Goal: Transaction & Acquisition: Book appointment/travel/reservation

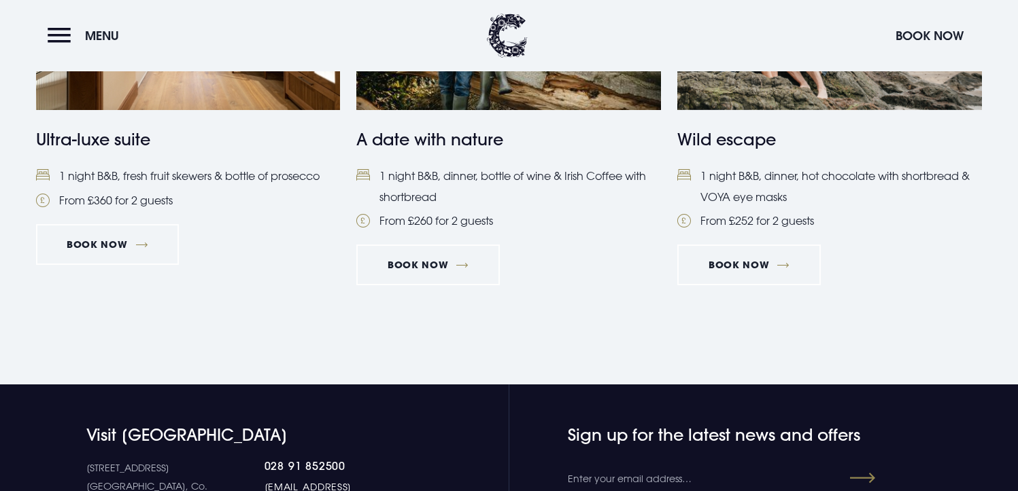
scroll to position [1427, 0]
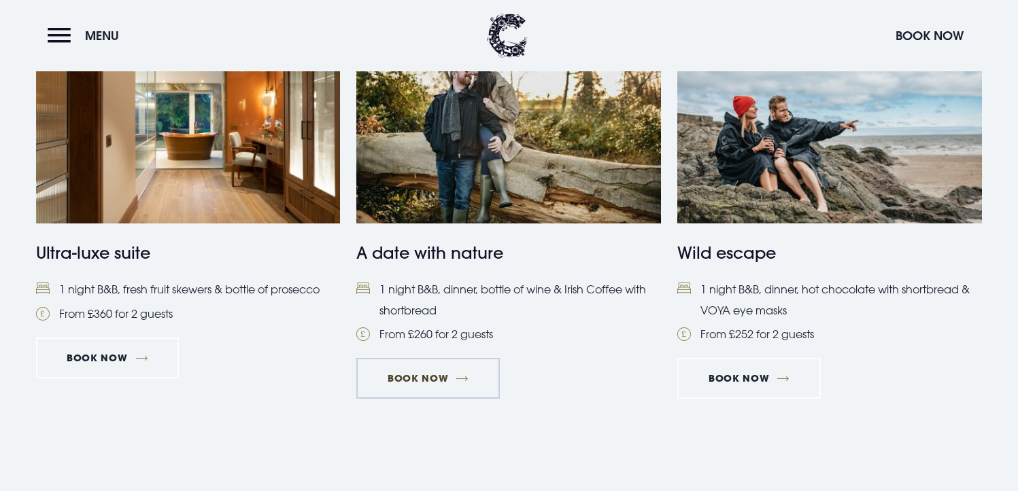
click at [432, 375] on link "Book Now" at bounding box center [427, 378] width 143 height 41
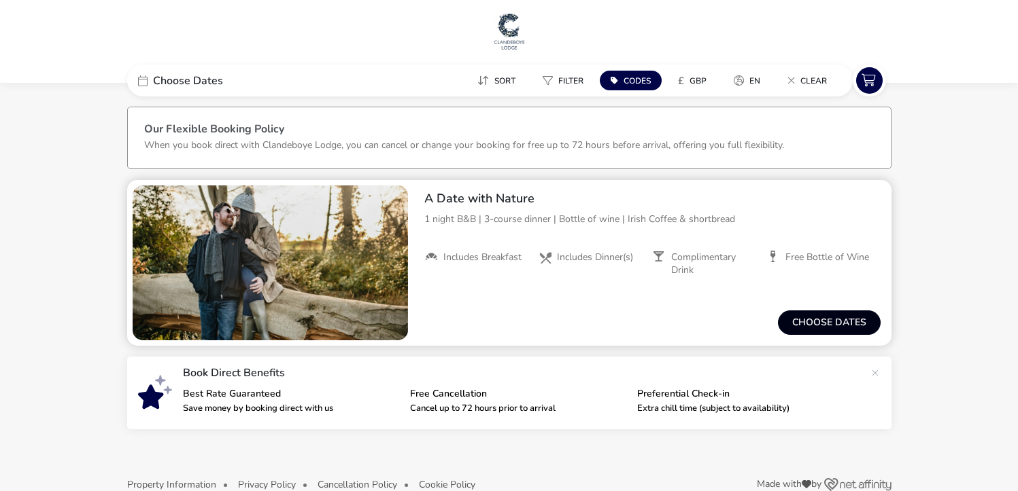
click at [802, 319] on button "Choose dates" at bounding box center [829, 323] width 103 height 24
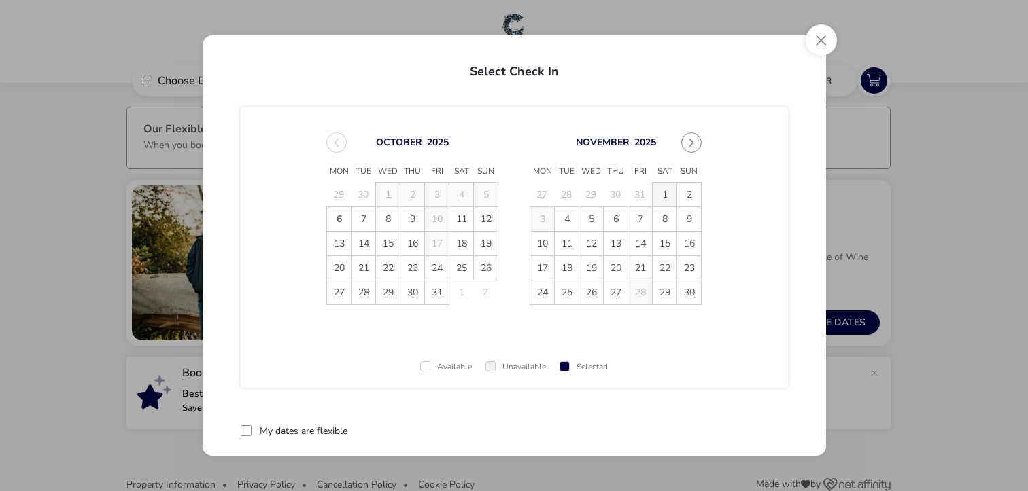
click at [659, 192] on span "1" at bounding box center [665, 195] width 24 height 24
click at [684, 188] on span "2" at bounding box center [689, 195] width 24 height 24
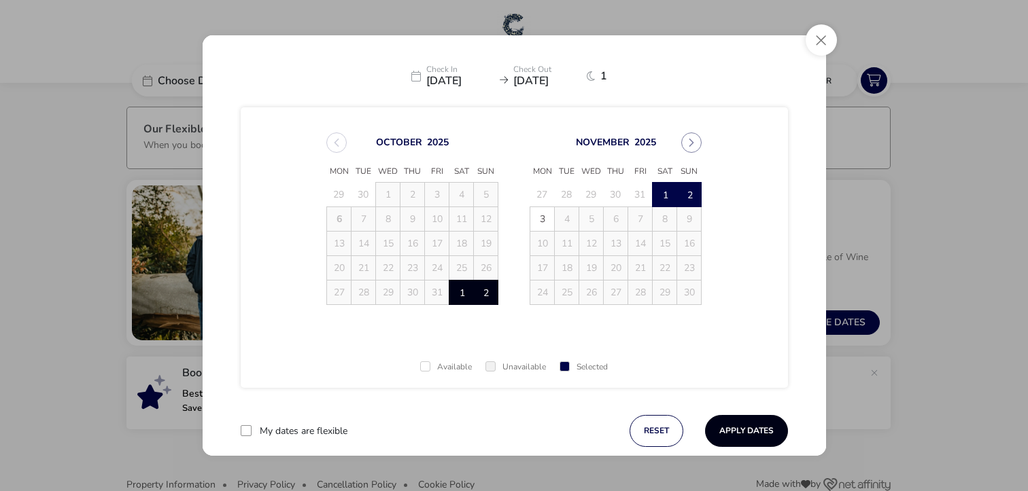
click at [737, 432] on button "Apply Dates" at bounding box center [746, 431] width 83 height 32
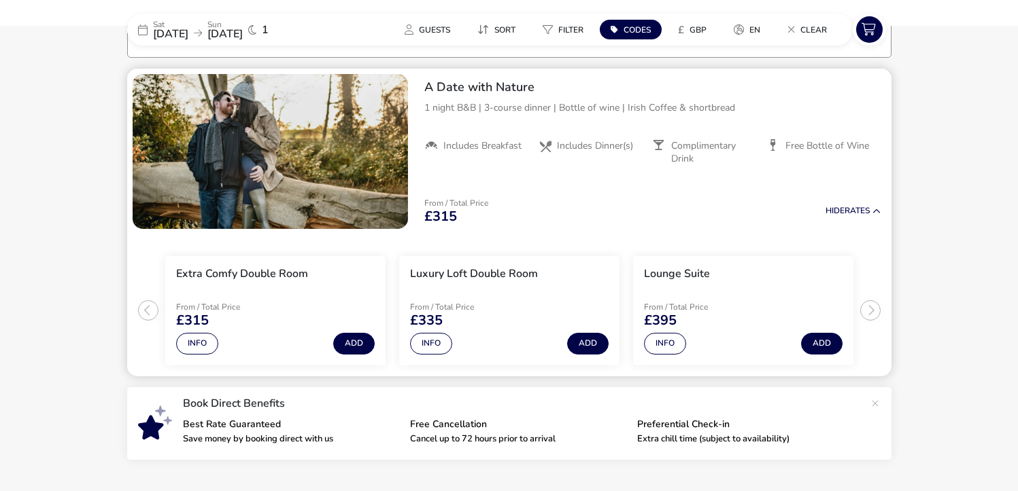
scroll to position [112, 0]
click at [870, 307] on ul "Extra Comfy Double Room From / Total Price £315 Info Add Luxury Loft Double Roo…" at bounding box center [509, 305] width 764 height 142
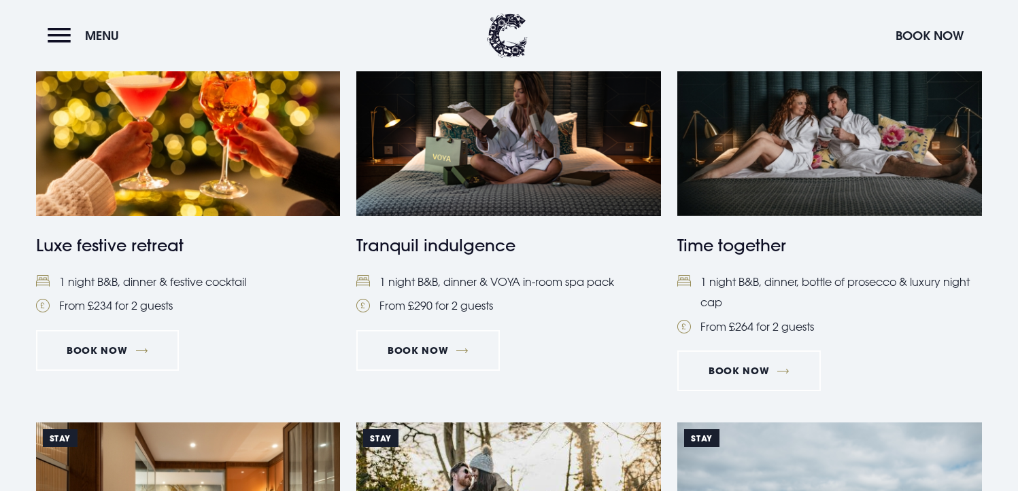
scroll to position [1020, 0]
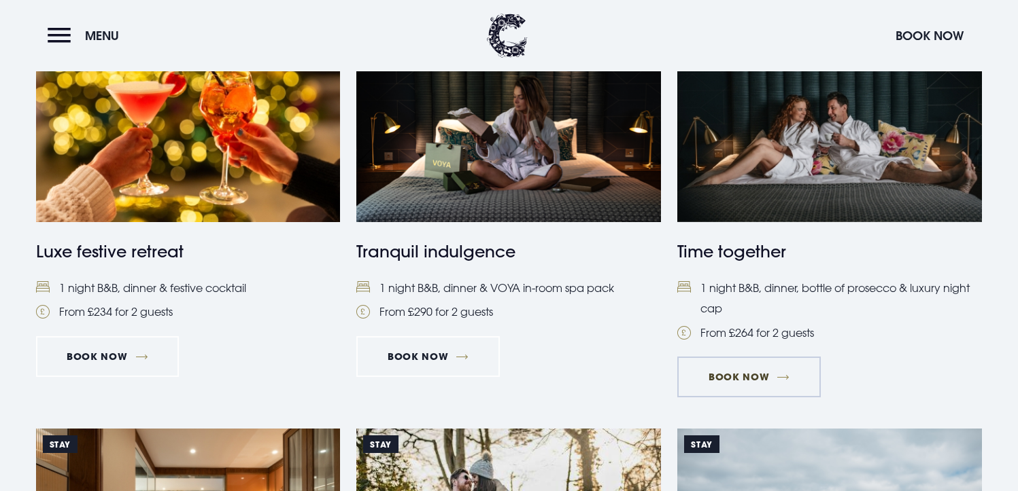
click at [746, 372] on link "Book Now" at bounding box center [748, 377] width 143 height 41
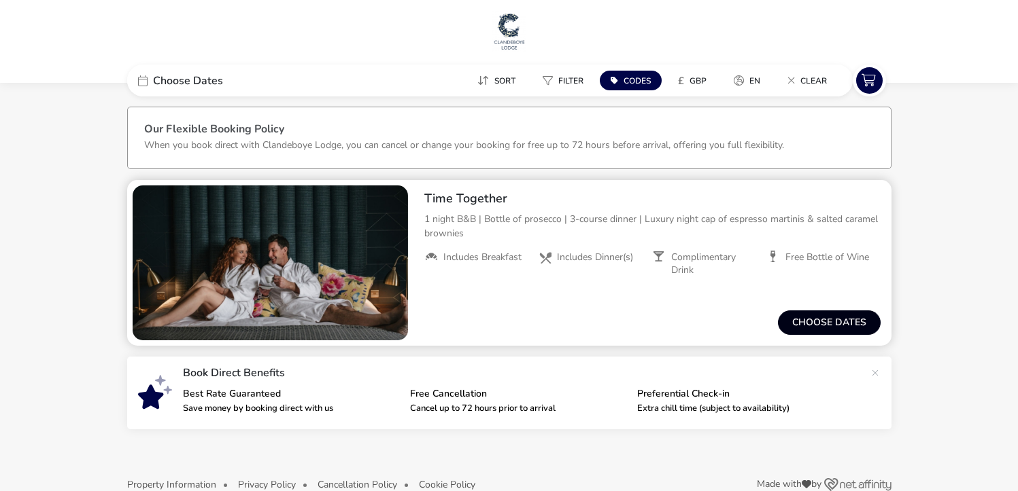
click at [808, 324] on button "Choose dates" at bounding box center [829, 323] width 103 height 24
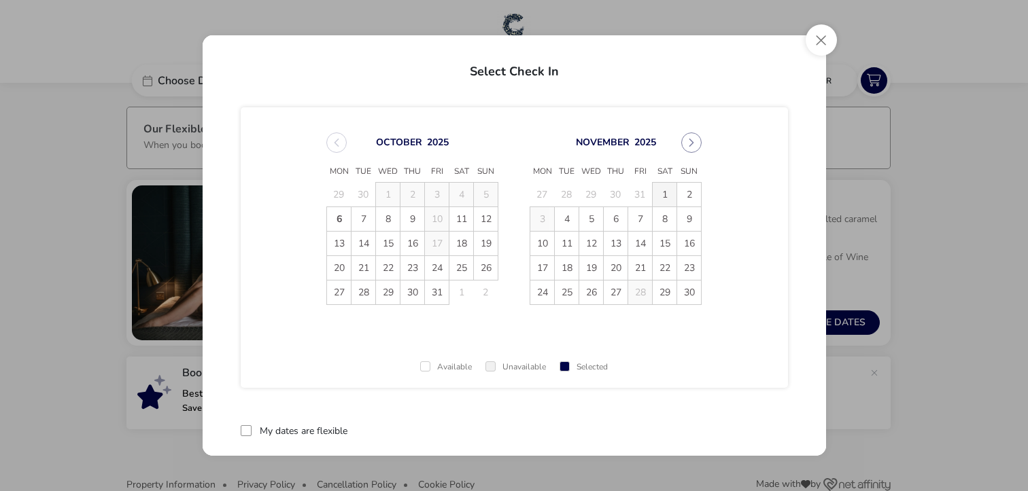
click at [659, 190] on span "1" at bounding box center [665, 195] width 24 height 24
click at [686, 187] on span "2" at bounding box center [689, 195] width 24 height 24
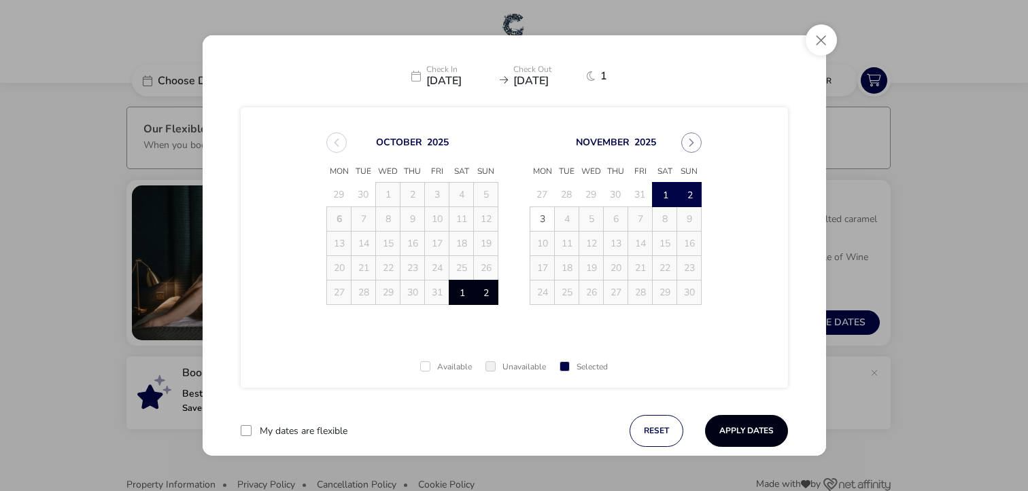
click at [736, 430] on button "Apply Dates" at bounding box center [746, 431] width 83 height 32
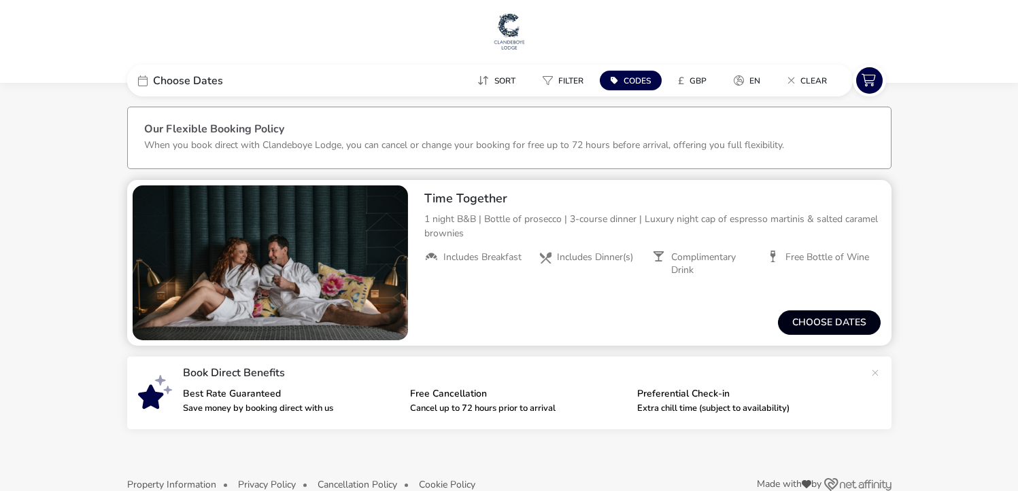
click at [845, 326] on button "Choose dates" at bounding box center [829, 323] width 103 height 24
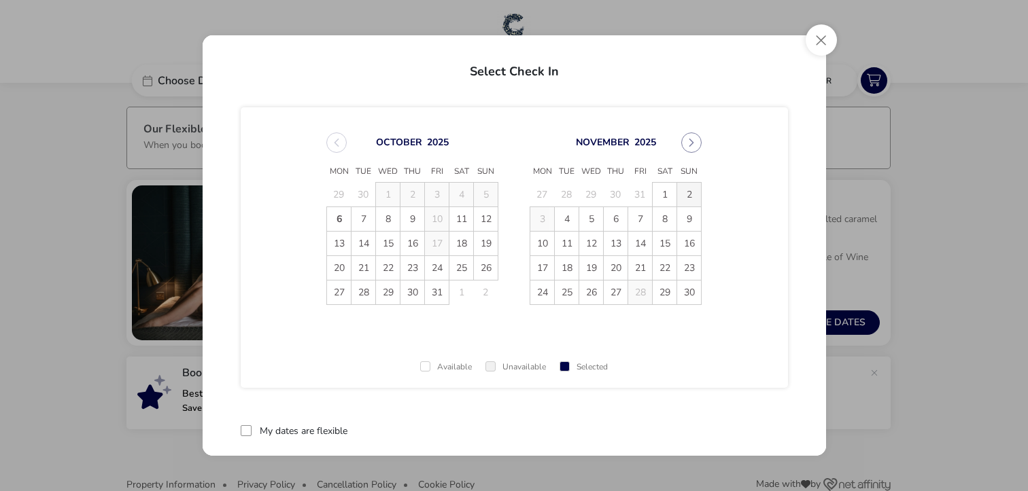
click at [686, 184] on span "2" at bounding box center [689, 195] width 24 height 24
click at [536, 217] on span "3" at bounding box center [542, 219] width 24 height 24
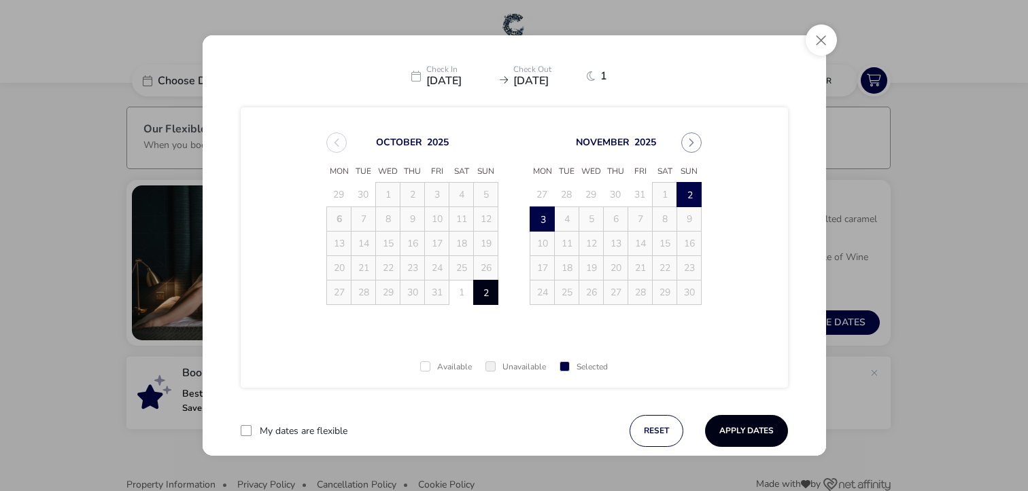
click at [738, 429] on button "Apply Dates" at bounding box center [746, 431] width 83 height 32
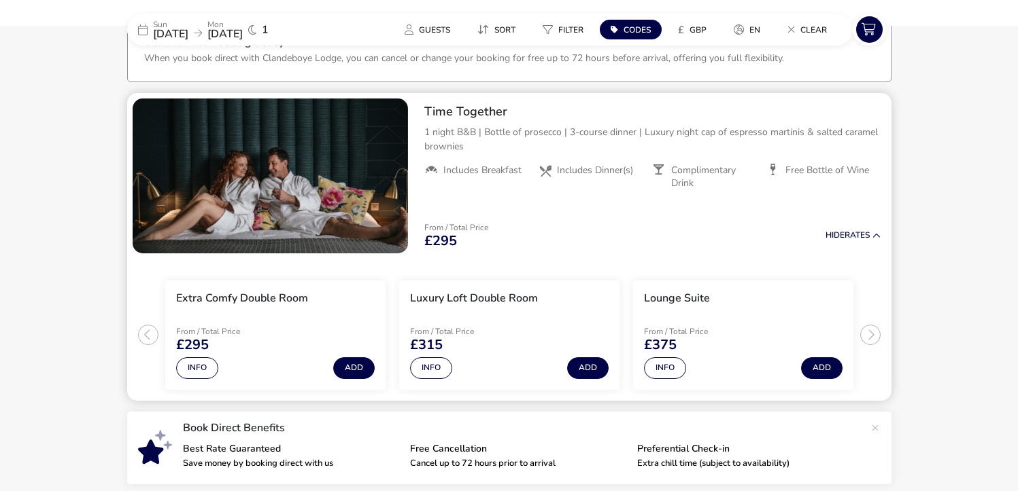
scroll to position [111, 0]
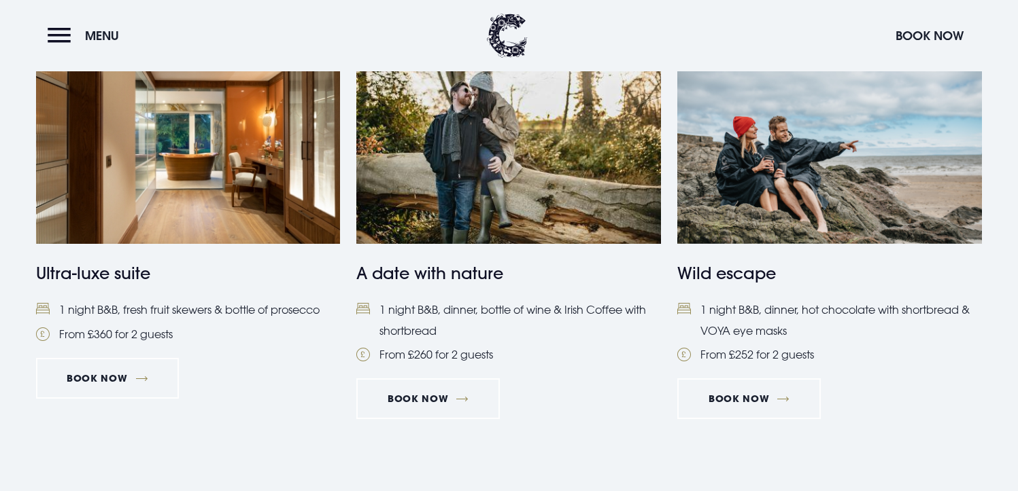
scroll to position [1427, 0]
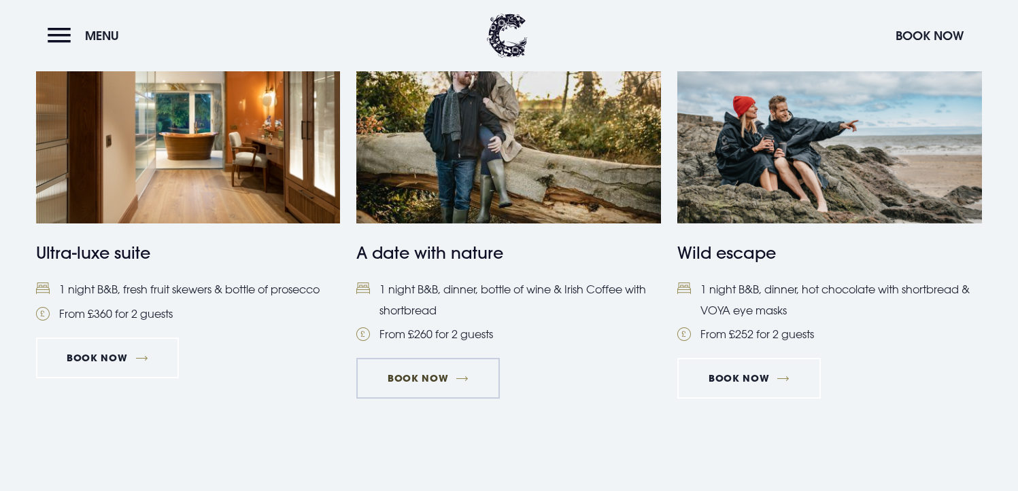
click at [436, 384] on link "Book Now" at bounding box center [427, 378] width 143 height 41
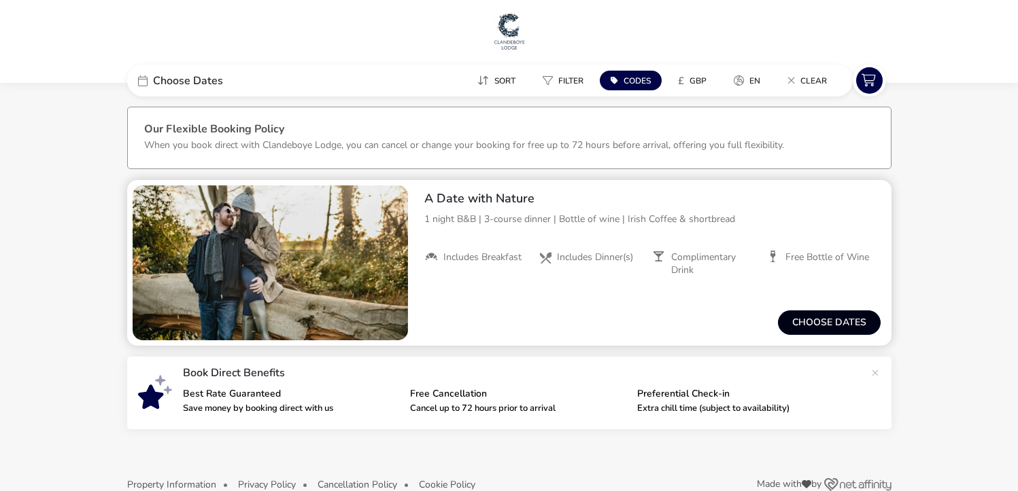
click at [834, 313] on button "Choose dates" at bounding box center [829, 323] width 103 height 24
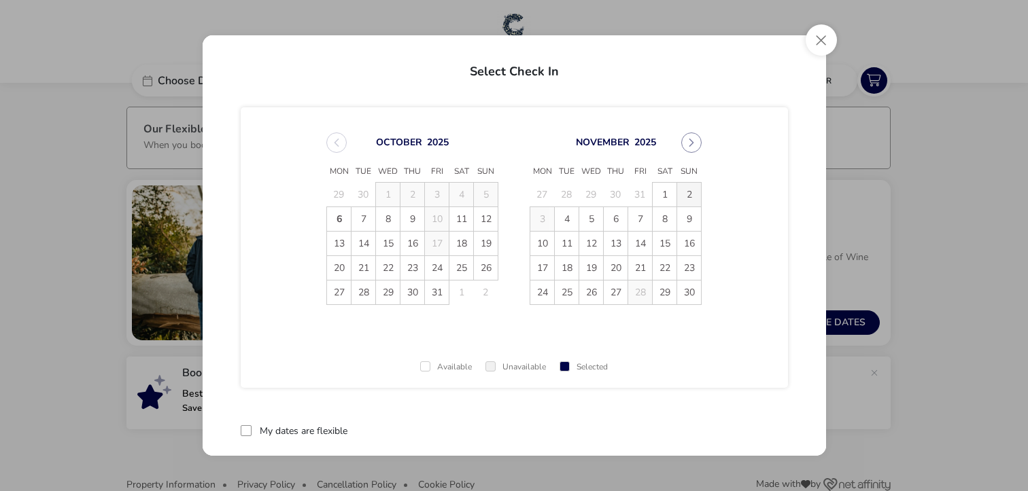
click at [684, 193] on span "2" at bounding box center [689, 195] width 24 height 24
click at [532, 216] on span "3" at bounding box center [542, 219] width 24 height 24
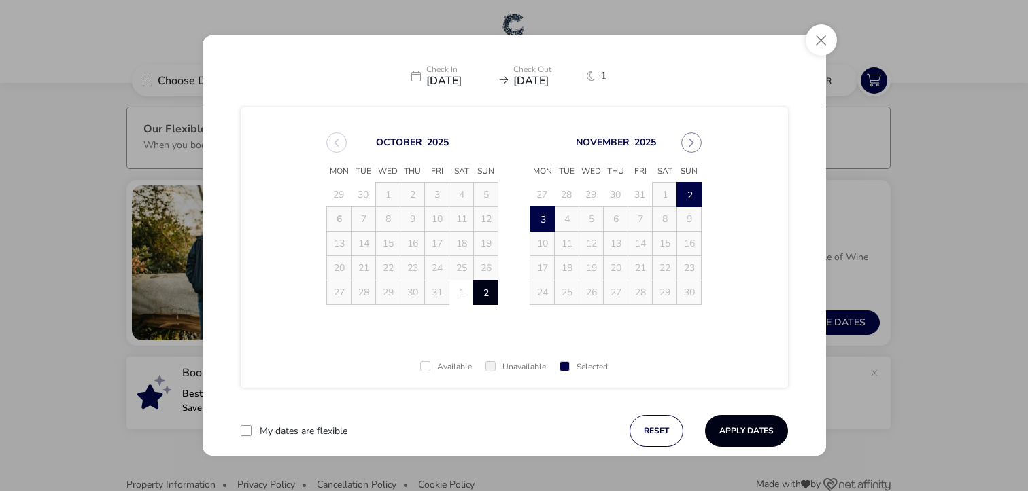
click at [738, 432] on button "Apply Dates" at bounding box center [746, 431] width 83 height 32
